Goal: Information Seeking & Learning: Learn about a topic

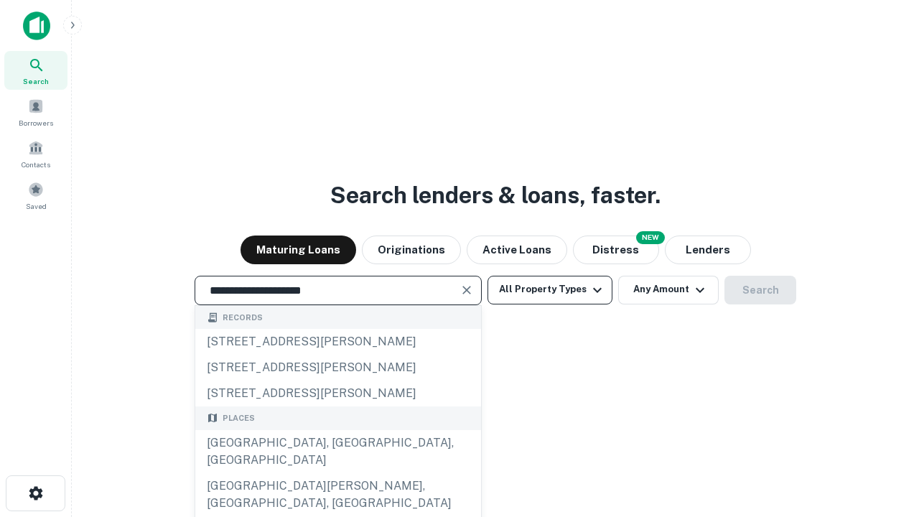
click at [337, 473] on div "[GEOGRAPHIC_DATA], [GEOGRAPHIC_DATA], [GEOGRAPHIC_DATA]" at bounding box center [338, 451] width 286 height 43
click at [550, 289] on button "All Property Types" at bounding box center [550, 290] width 125 height 29
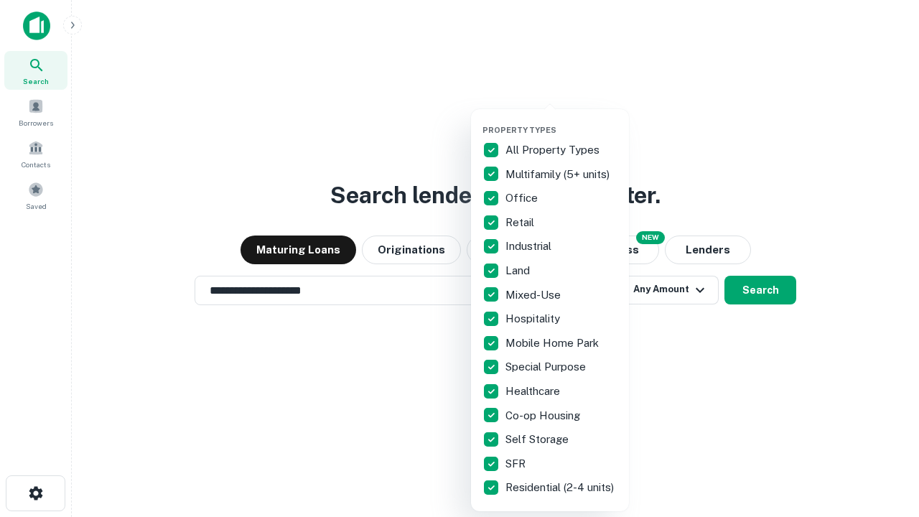
type input "**********"
click at [561, 121] on button "button" at bounding box center [561, 121] width 158 height 1
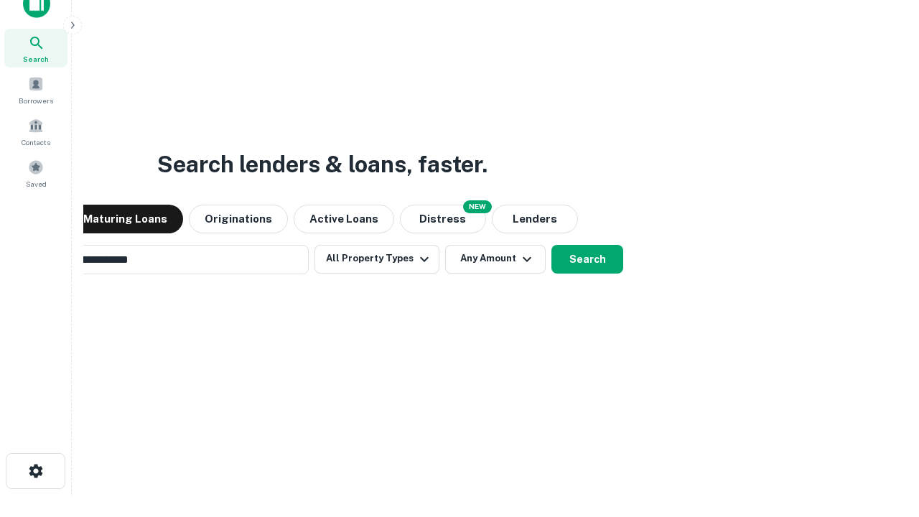
scroll to position [23, 0]
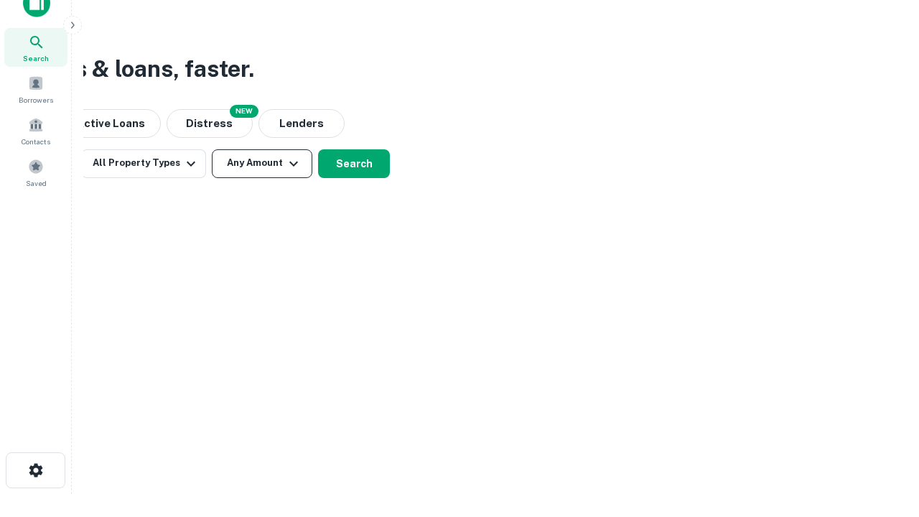
click at [262, 163] on button "Any Amount" at bounding box center [262, 163] width 101 height 29
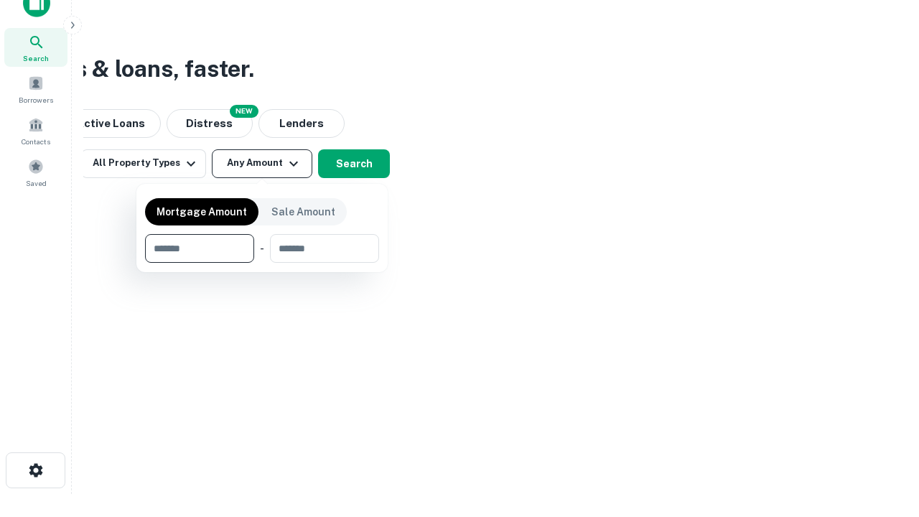
type input "*******"
click at [262, 263] on button "button" at bounding box center [262, 263] width 234 height 1
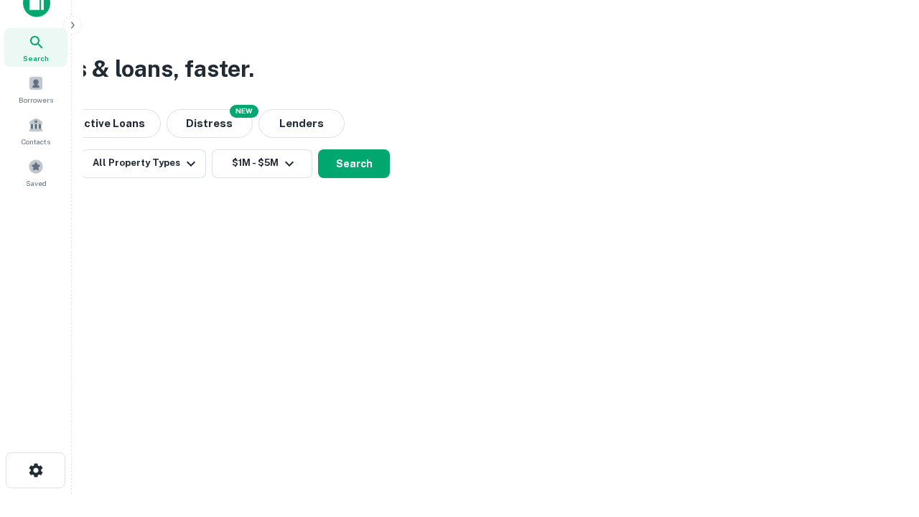
scroll to position [9, 265]
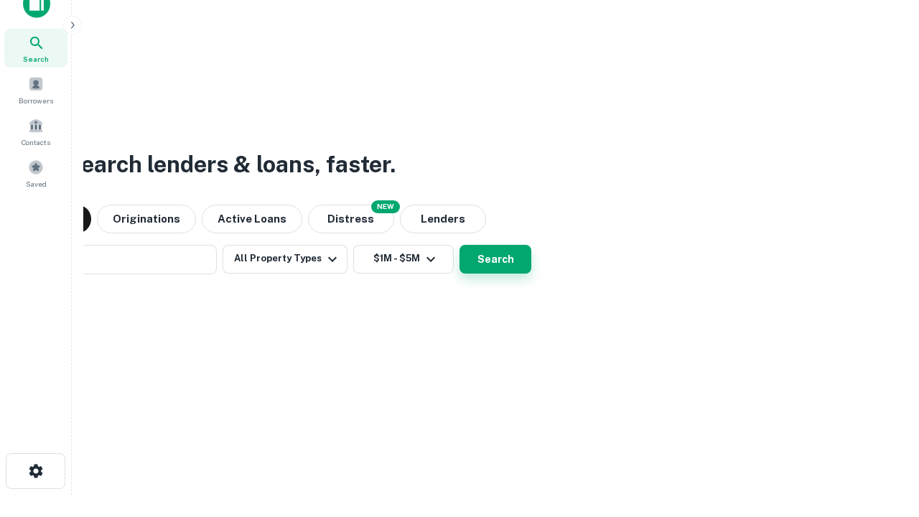
click at [460, 245] on button "Search" at bounding box center [496, 259] width 72 height 29
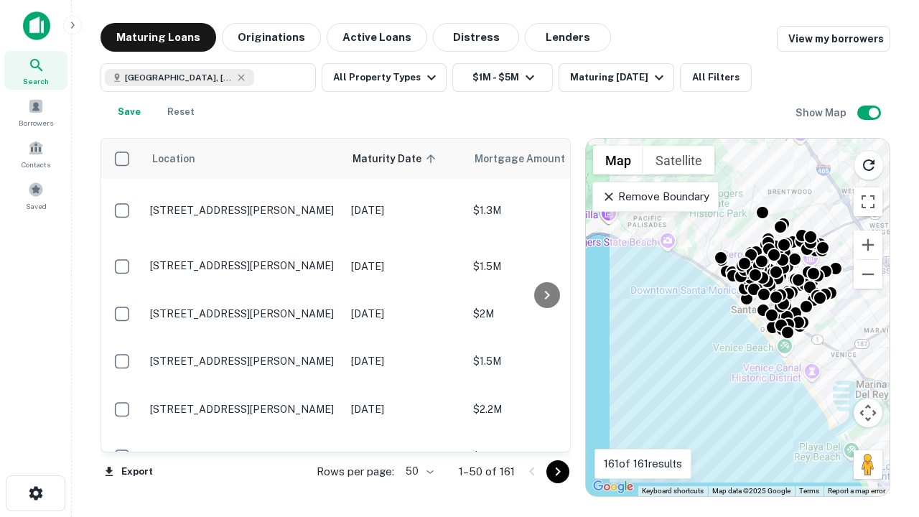
click at [417, 471] on body "Search Borrowers Contacts Saved Maturing Loans Originations Active Loans Distre…" at bounding box center [459, 258] width 919 height 517
click at [418, 435] on li "25" at bounding box center [418, 435] width 42 height 26
click at [557, 471] on icon "Go to next page" at bounding box center [557, 471] width 17 height 17
